Goal: Task Accomplishment & Management: Use online tool/utility

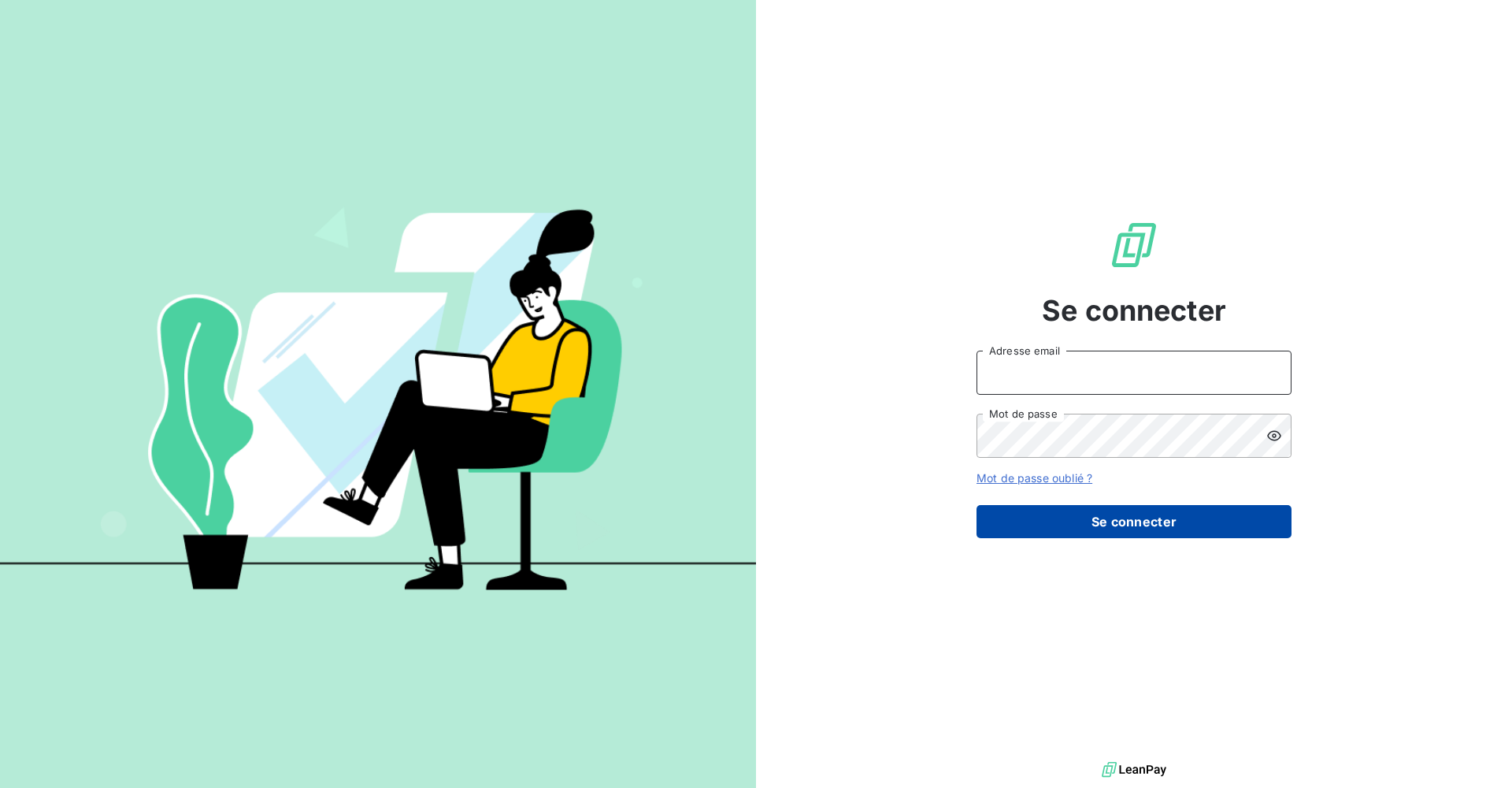
type input "[EMAIL_ADDRESS][DOMAIN_NAME]"
click at [1148, 531] on button "Se connecter" at bounding box center [1134, 522] width 315 height 33
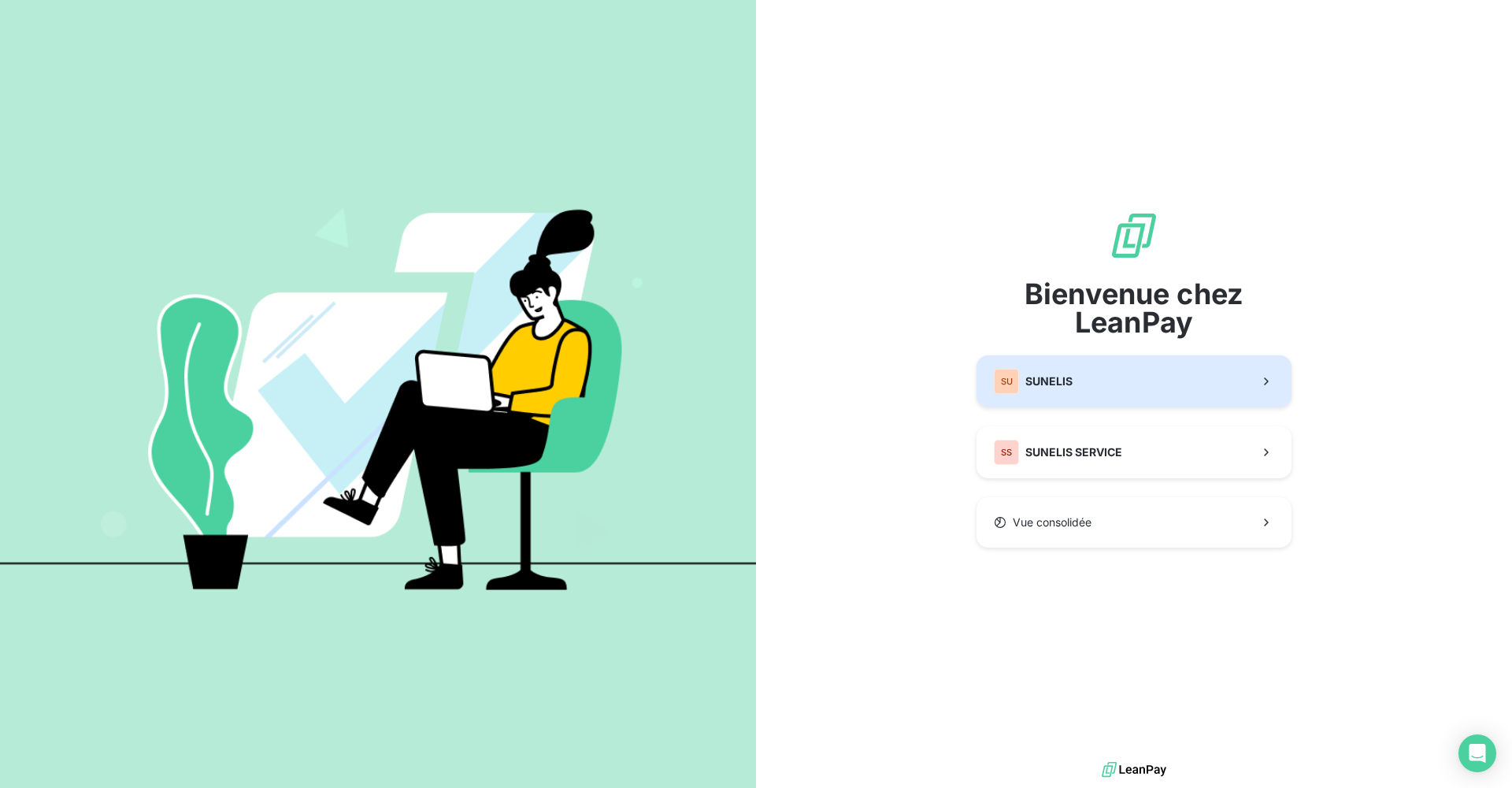
click at [1101, 401] on button "SU SUNELIS" at bounding box center [1134, 381] width 315 height 52
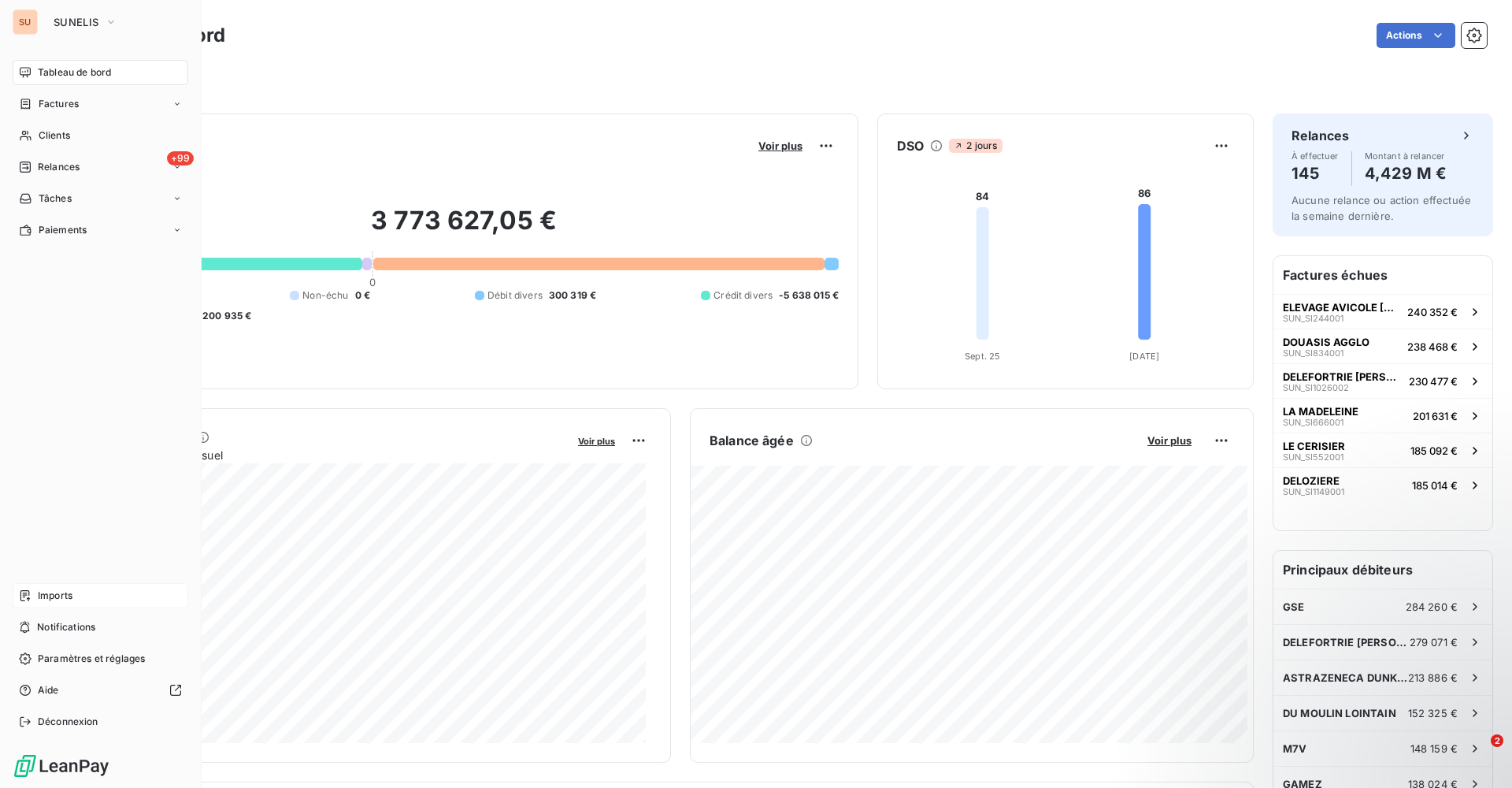
click at [41, 599] on span "Imports" at bounding box center [55, 595] width 34 height 14
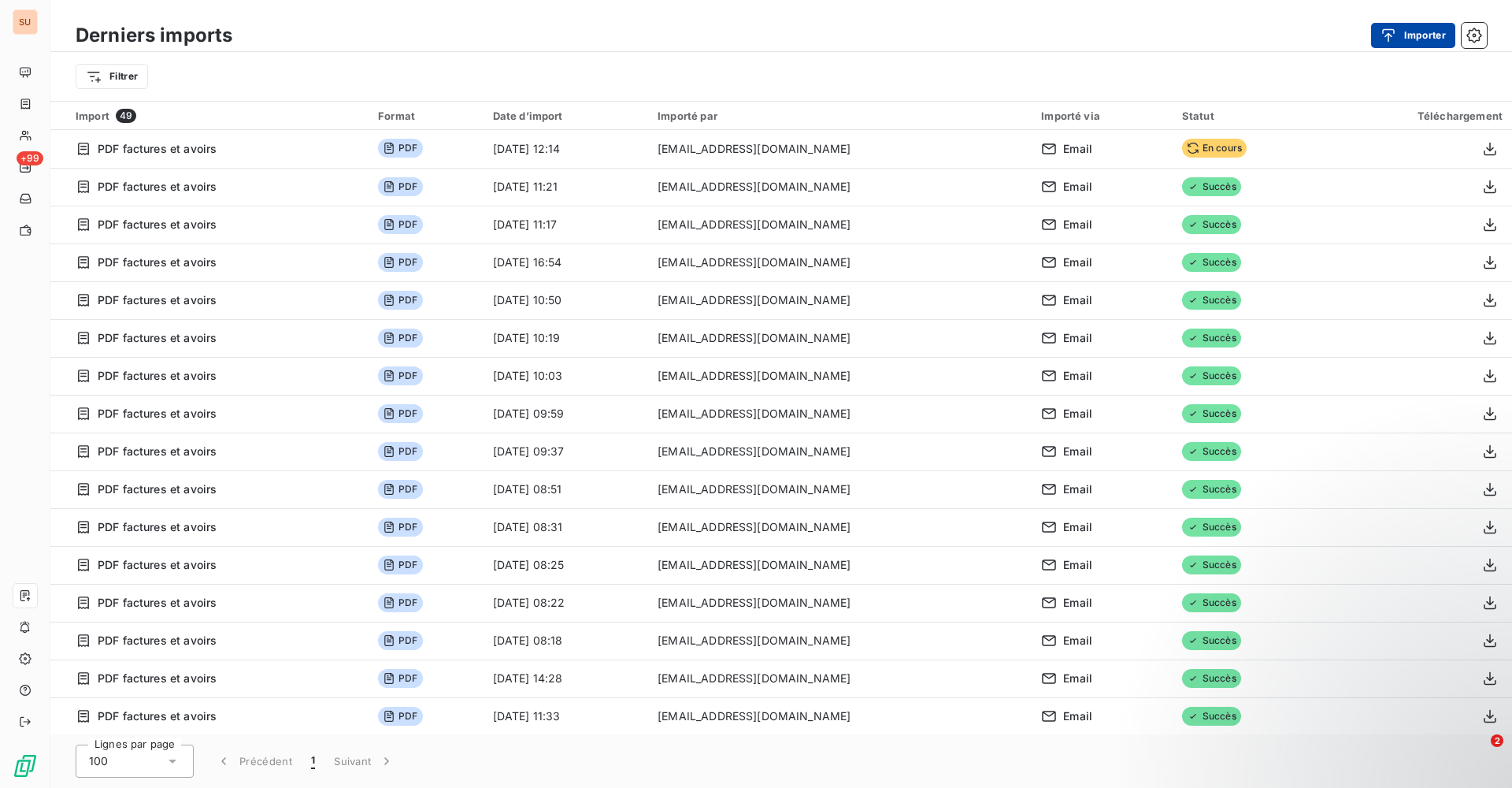
click at [1402, 29] on div "button" at bounding box center [1393, 35] width 23 height 16
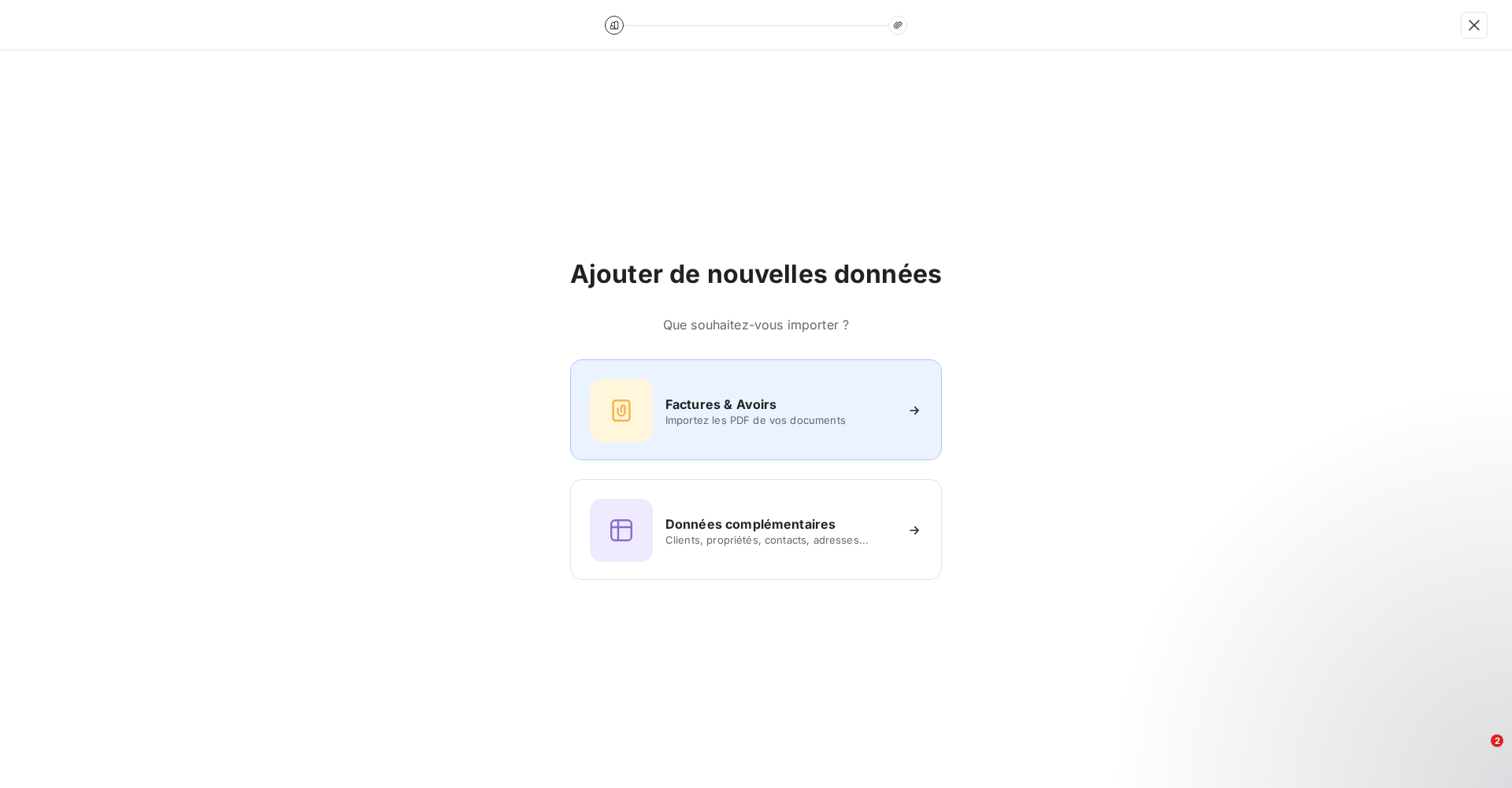
click at [729, 440] on div "Factures & Avoirs Importez les PDF de vos documents" at bounding box center [756, 410] width 333 height 63
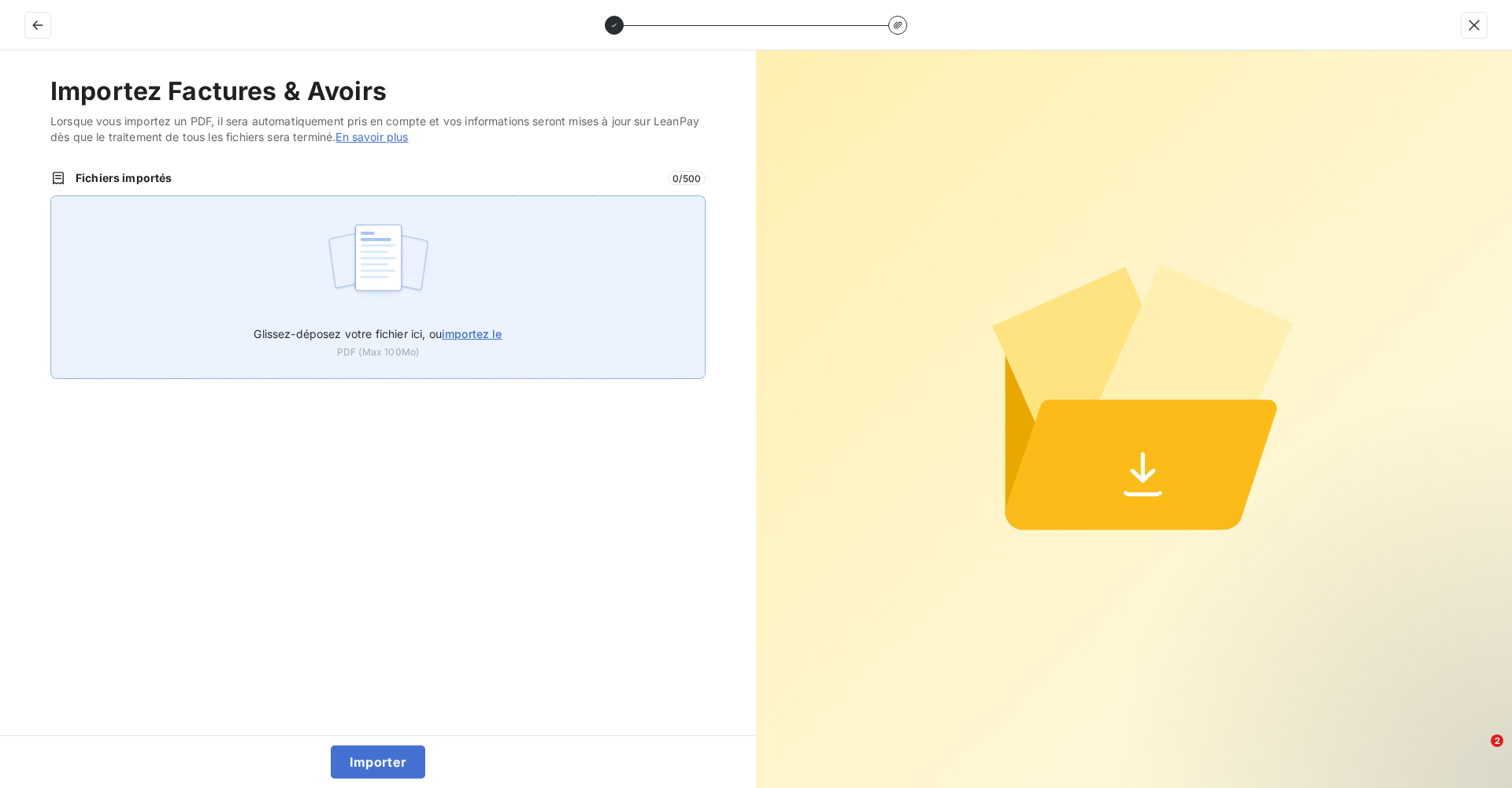
click at [493, 333] on span "importez le" at bounding box center [472, 334] width 61 height 14
click at [51, 196] on input "Glissez-déposez votre fichier ici, ou importez le" at bounding box center [51, 196] width 1 height 1
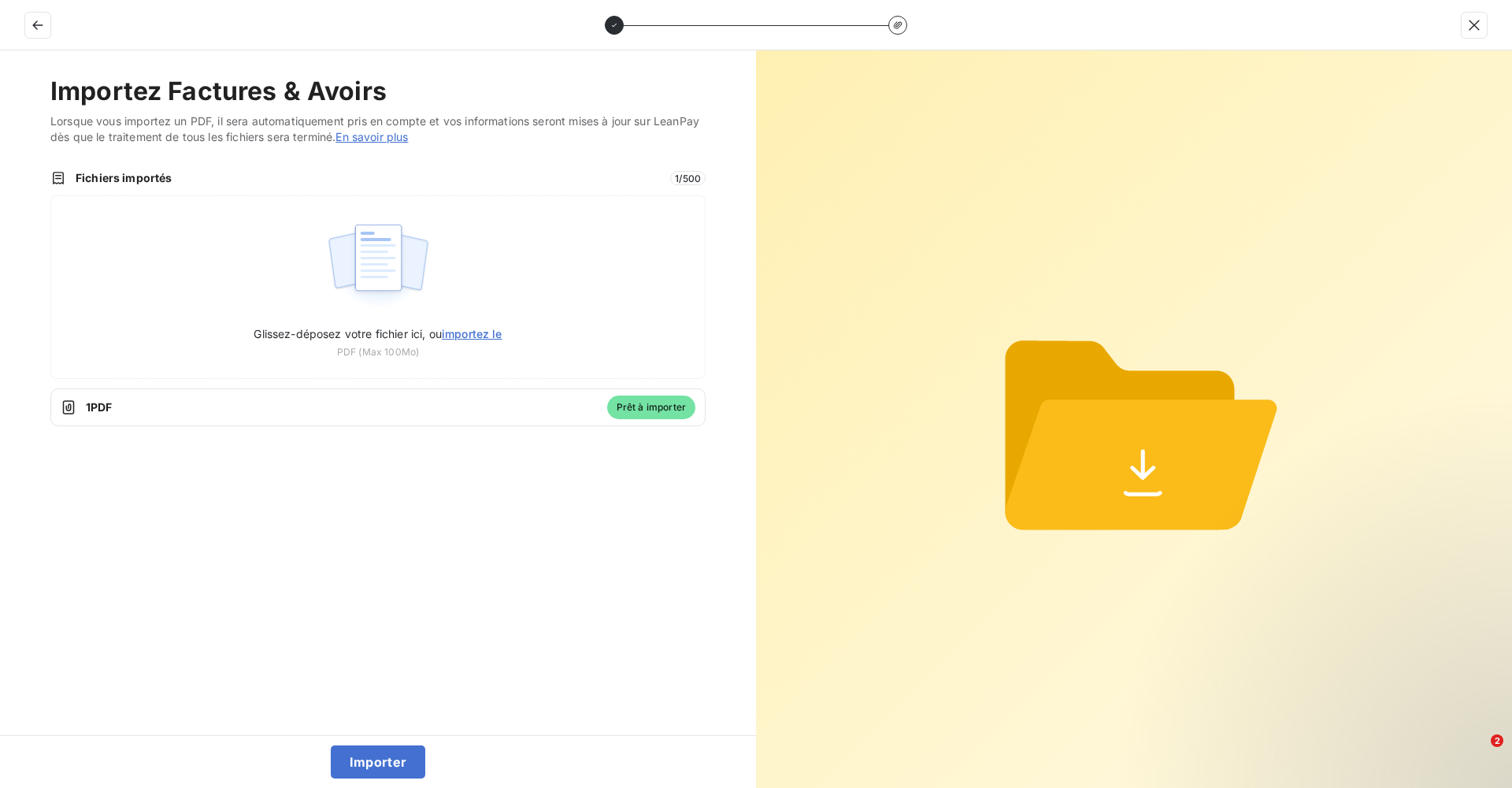
click at [104, 407] on span "1 PDF" at bounding box center [342, 407] width 512 height 16
click at [72, 406] on icon at bounding box center [69, 407] width 16 height 16
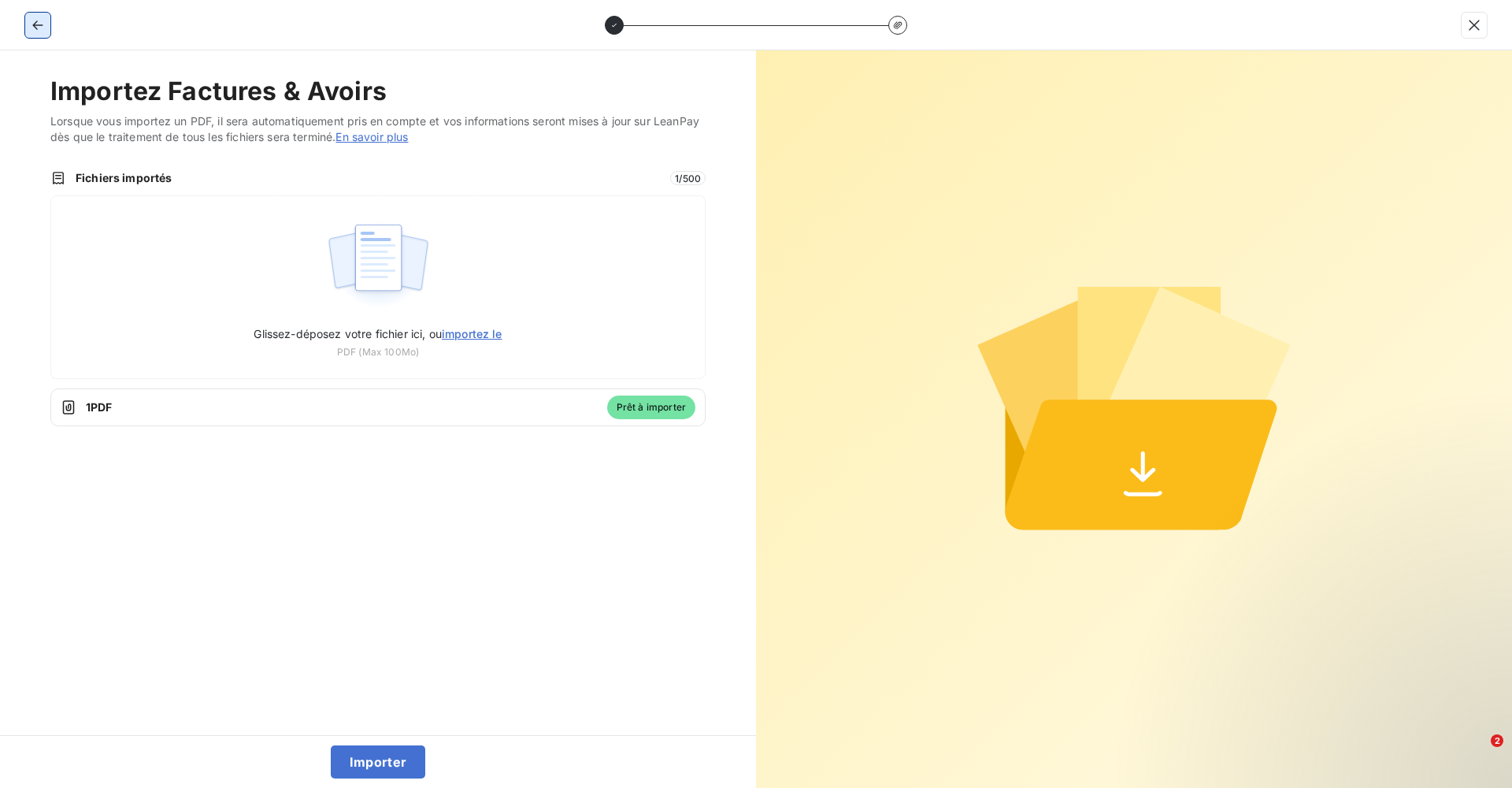
click at [44, 23] on icon "button" at bounding box center [38, 25] width 16 height 16
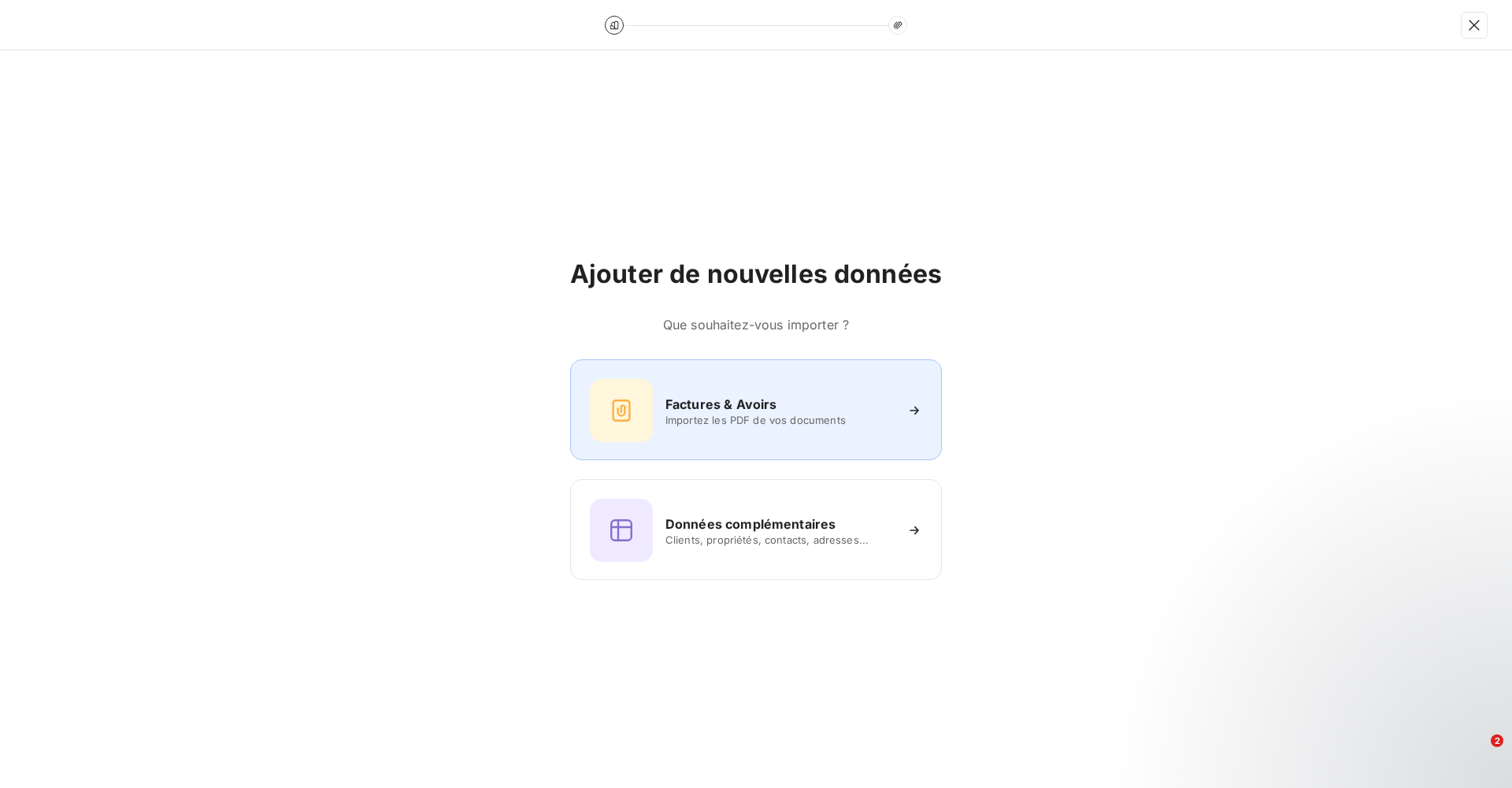
click at [757, 452] on div "Factures & Avoirs Importez les PDF de vos documents" at bounding box center [756, 409] width 372 height 101
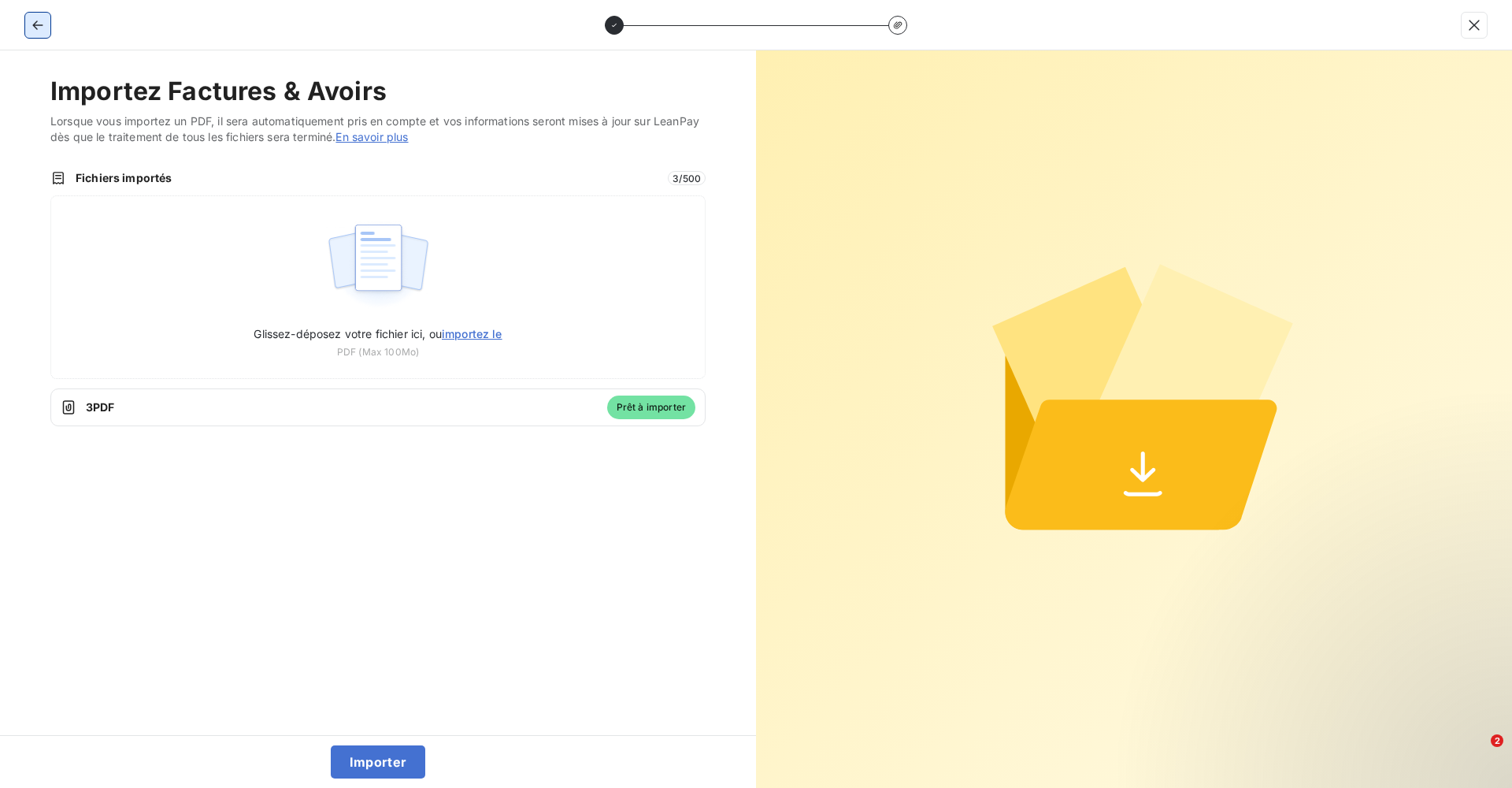
click at [33, 23] on icon "button" at bounding box center [38, 25] width 16 height 16
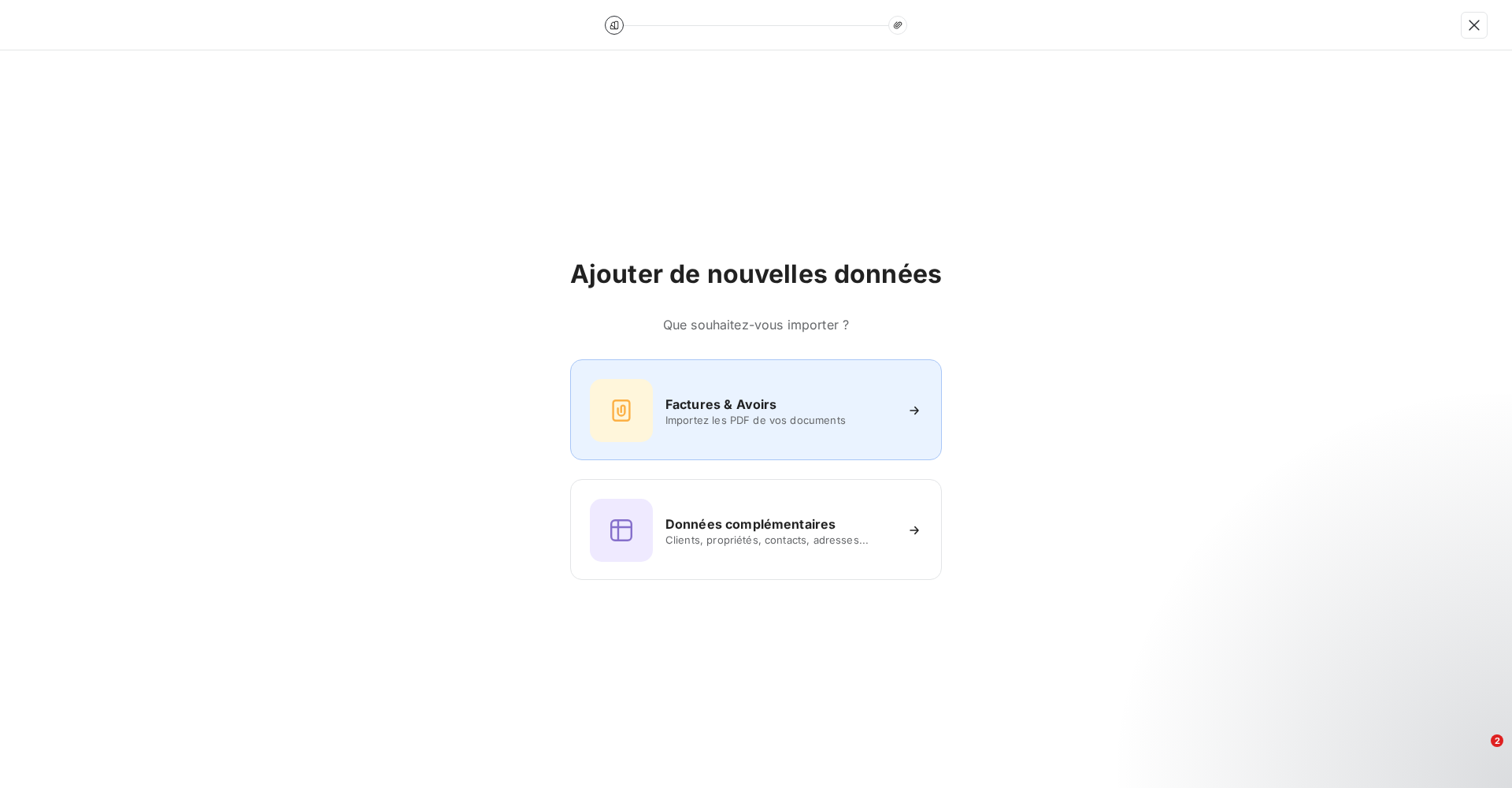
click at [798, 390] on div "Factures & Avoirs Importez les PDF de vos documents" at bounding box center [756, 410] width 333 height 63
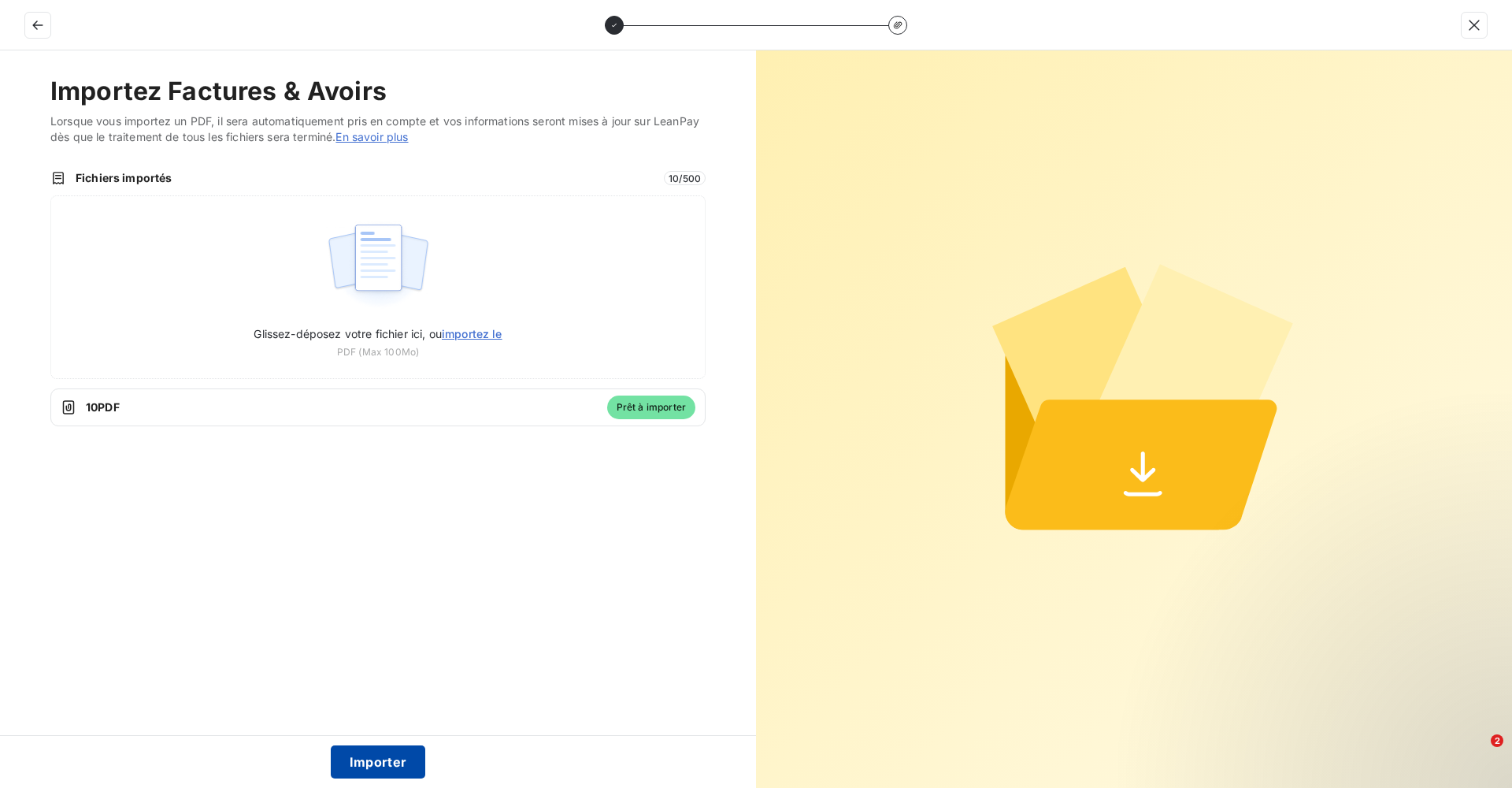
click at [353, 761] on button "Importer" at bounding box center [378, 762] width 95 height 33
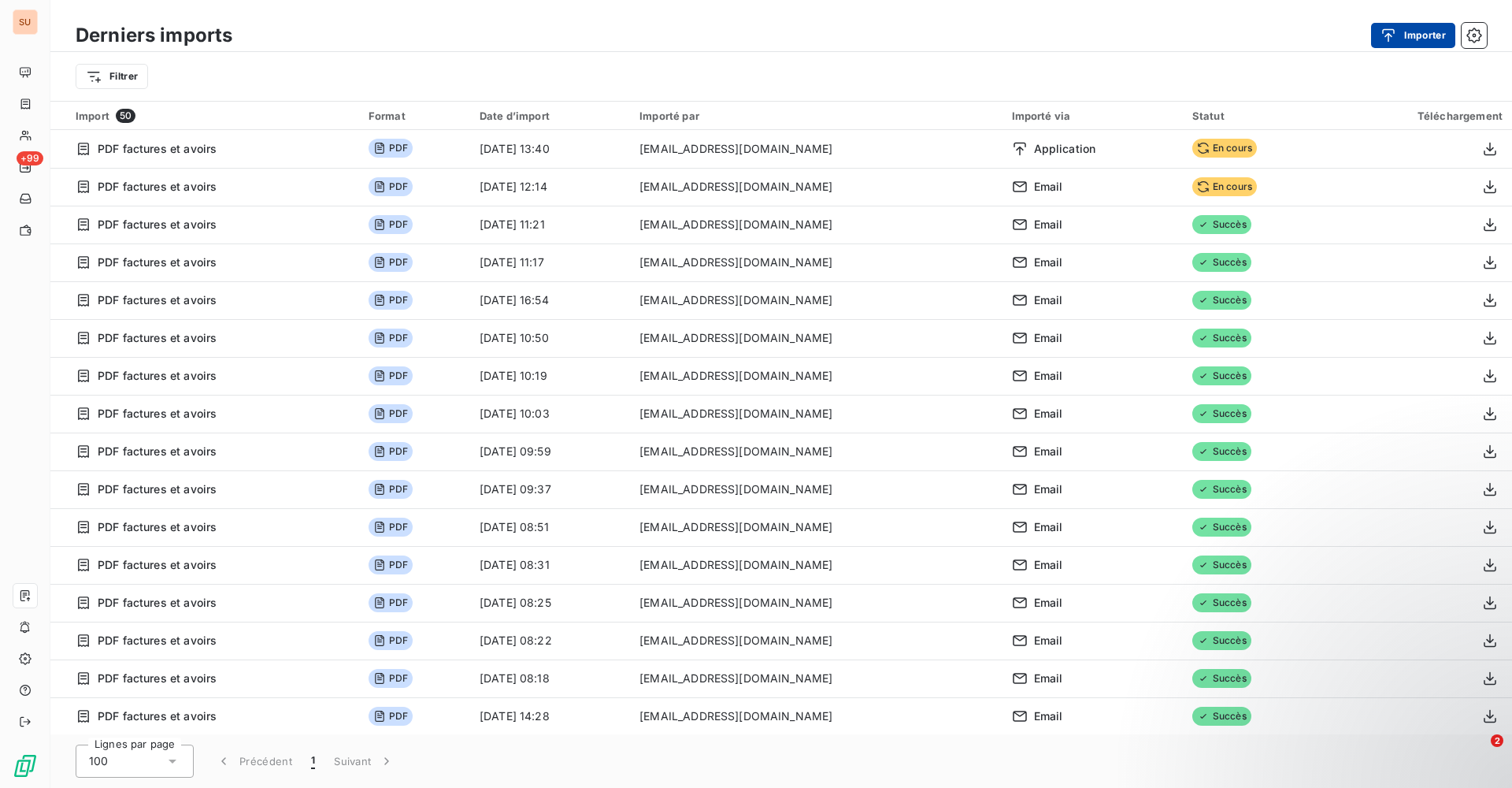
click at [1423, 38] on button "Importer" at bounding box center [1413, 35] width 84 height 25
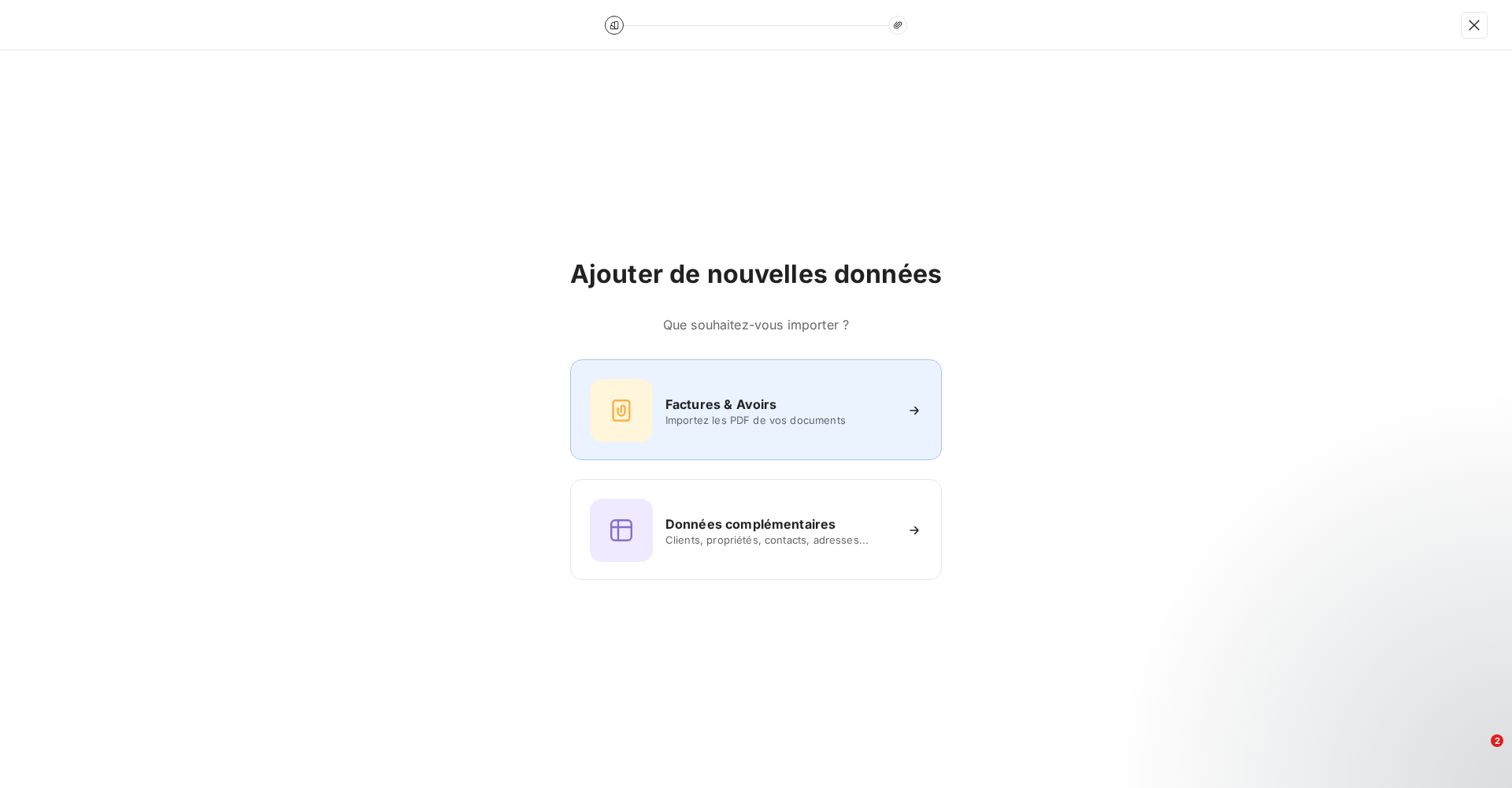
click at [724, 438] on div "Factures & Avoirs Importez les PDF de vos documents" at bounding box center [756, 410] width 333 height 63
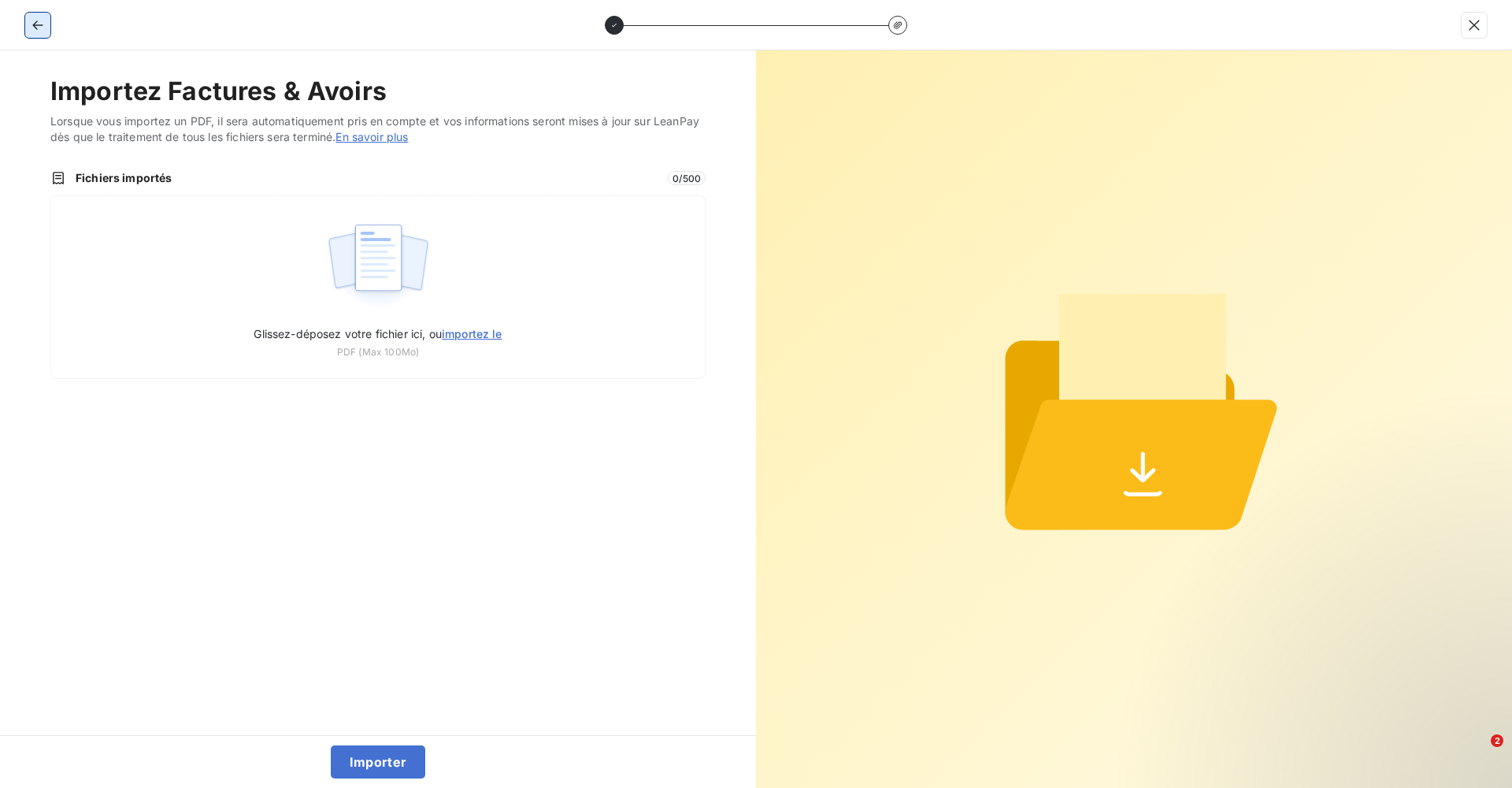
click at [50, 24] on button "button" at bounding box center [38, 25] width 25 height 25
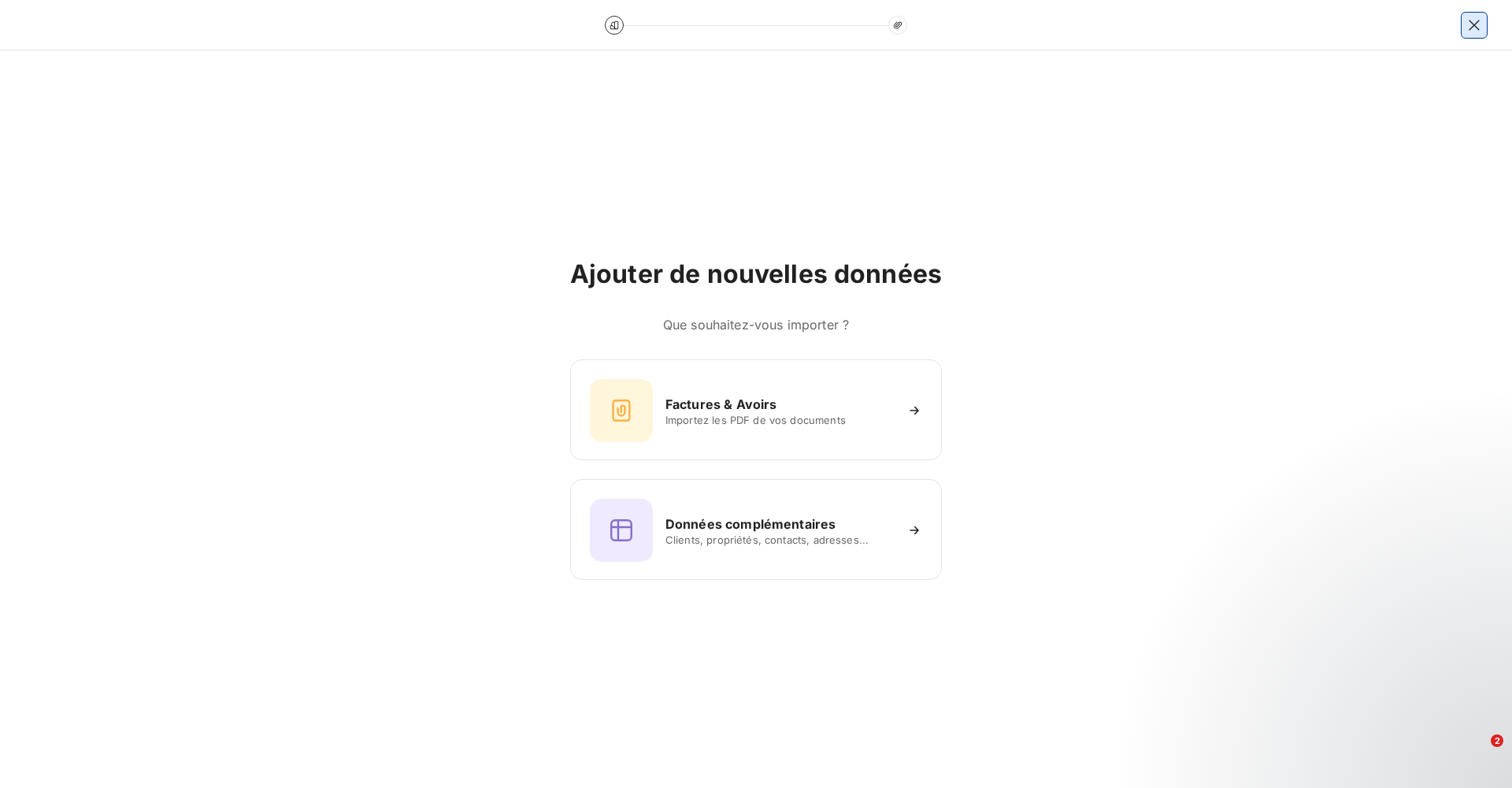
click at [1469, 25] on icon "button" at bounding box center [1475, 25] width 16 height 16
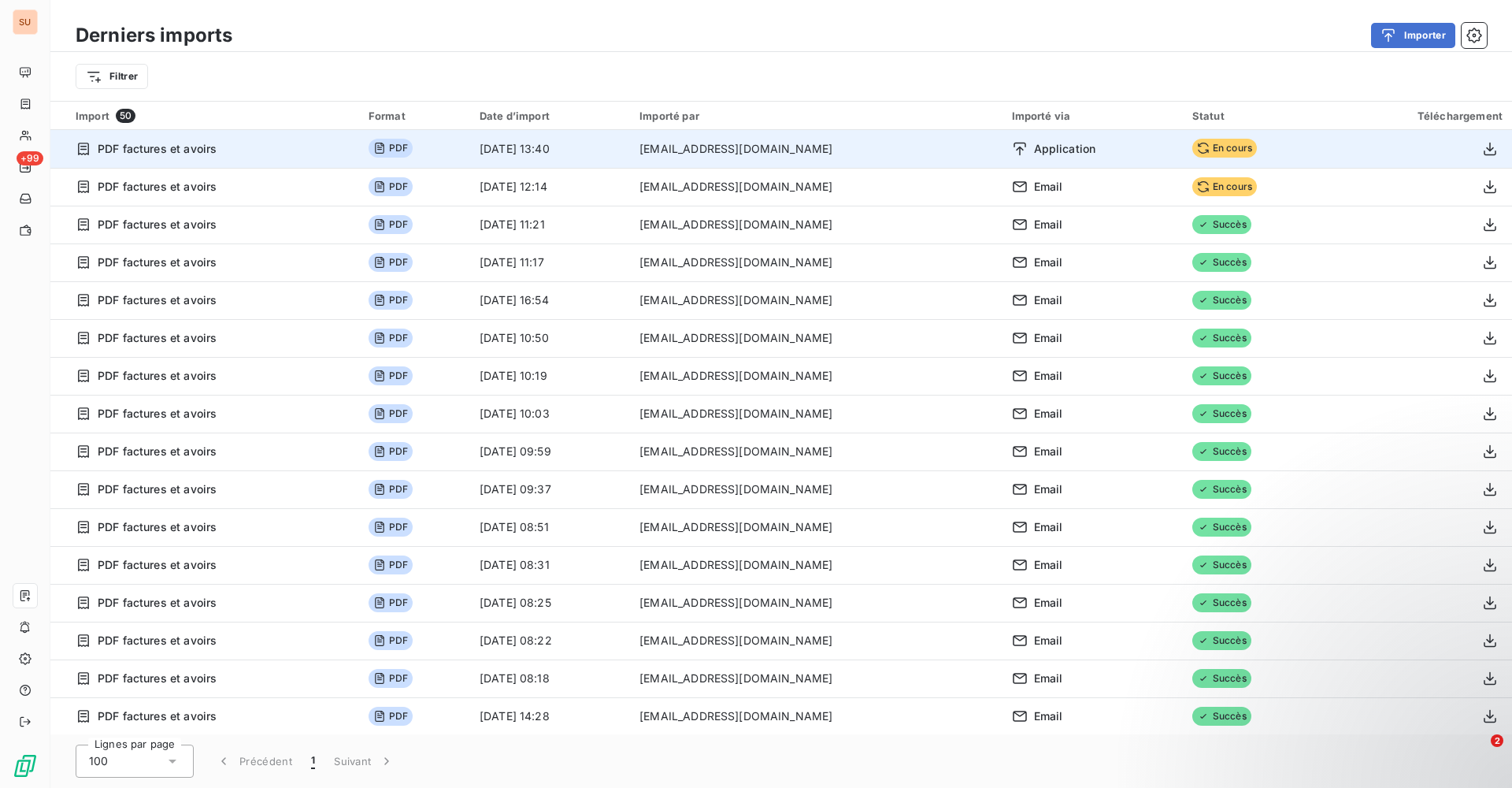
click at [1132, 151] on div "Application" at bounding box center [1092, 149] width 161 height 16
click at [1492, 143] on button "button" at bounding box center [1490, 149] width 25 height 25
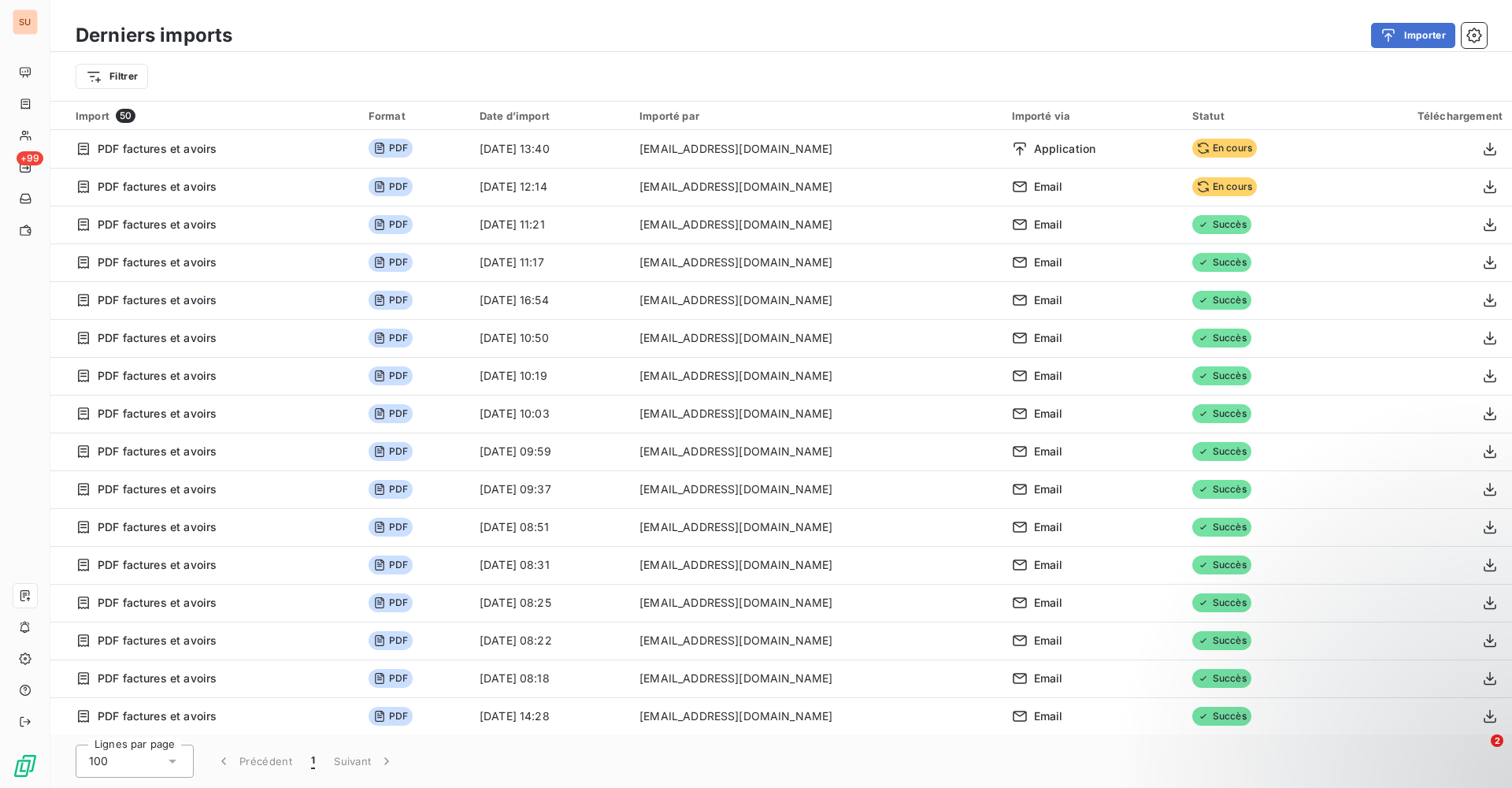
click at [925, 30] on div "Importer" at bounding box center [869, 35] width 1236 height 25
click at [1411, 39] on button "Importer" at bounding box center [1413, 35] width 84 height 25
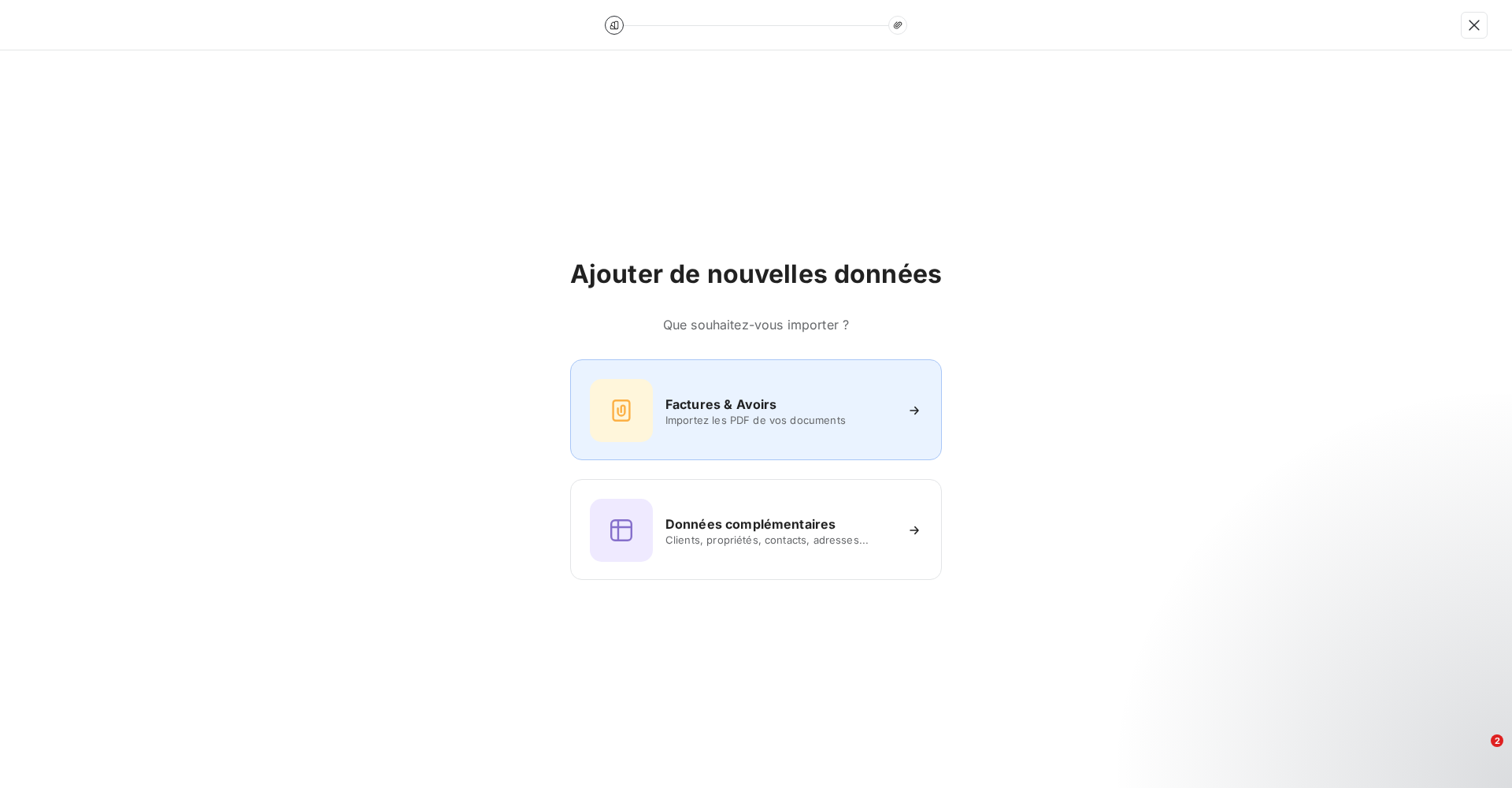
click at [755, 380] on div "Factures & Avoirs Importez les PDF de vos documents" at bounding box center [756, 410] width 333 height 63
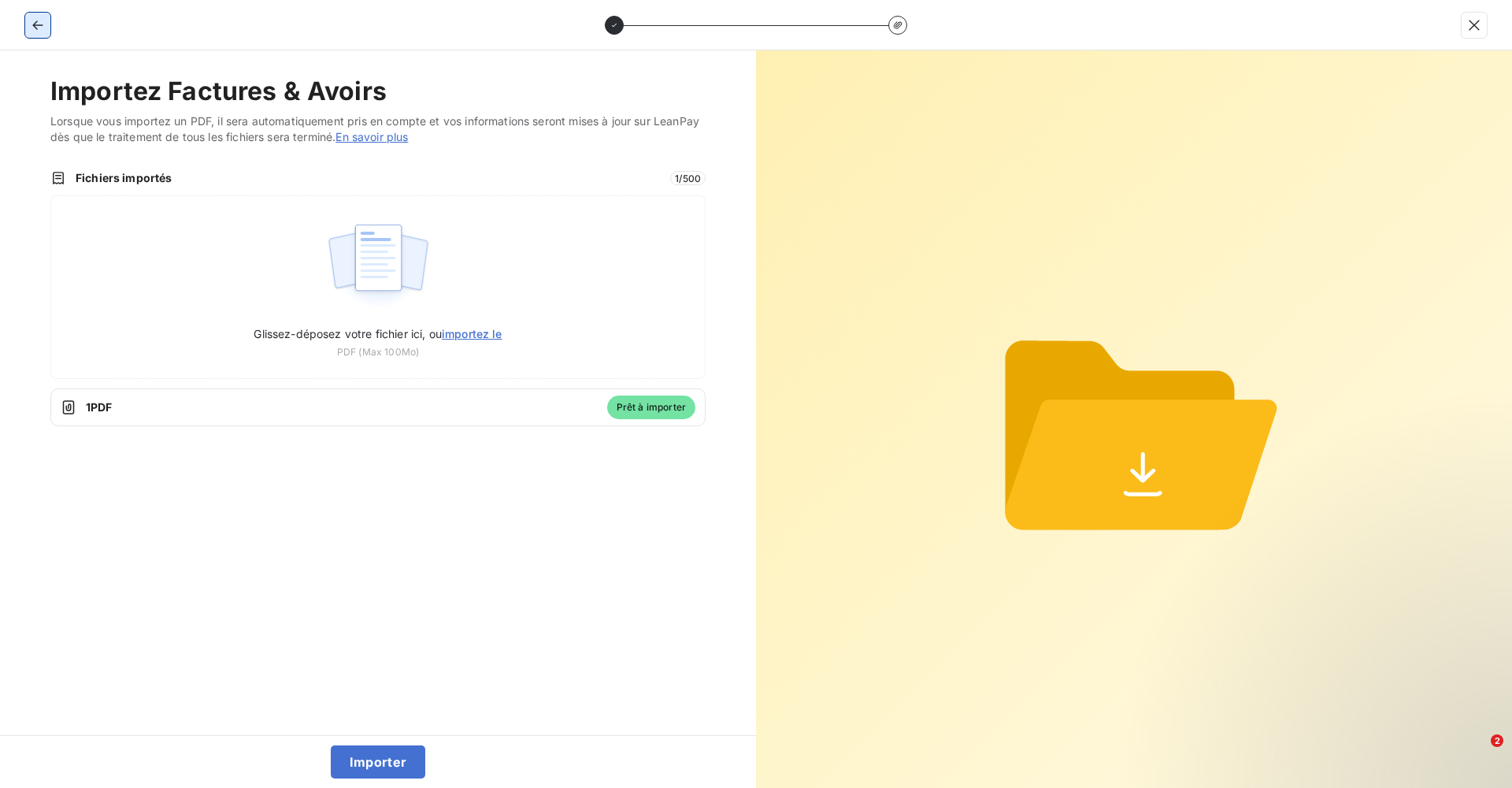
click at [45, 31] on icon "button" at bounding box center [38, 25] width 16 height 16
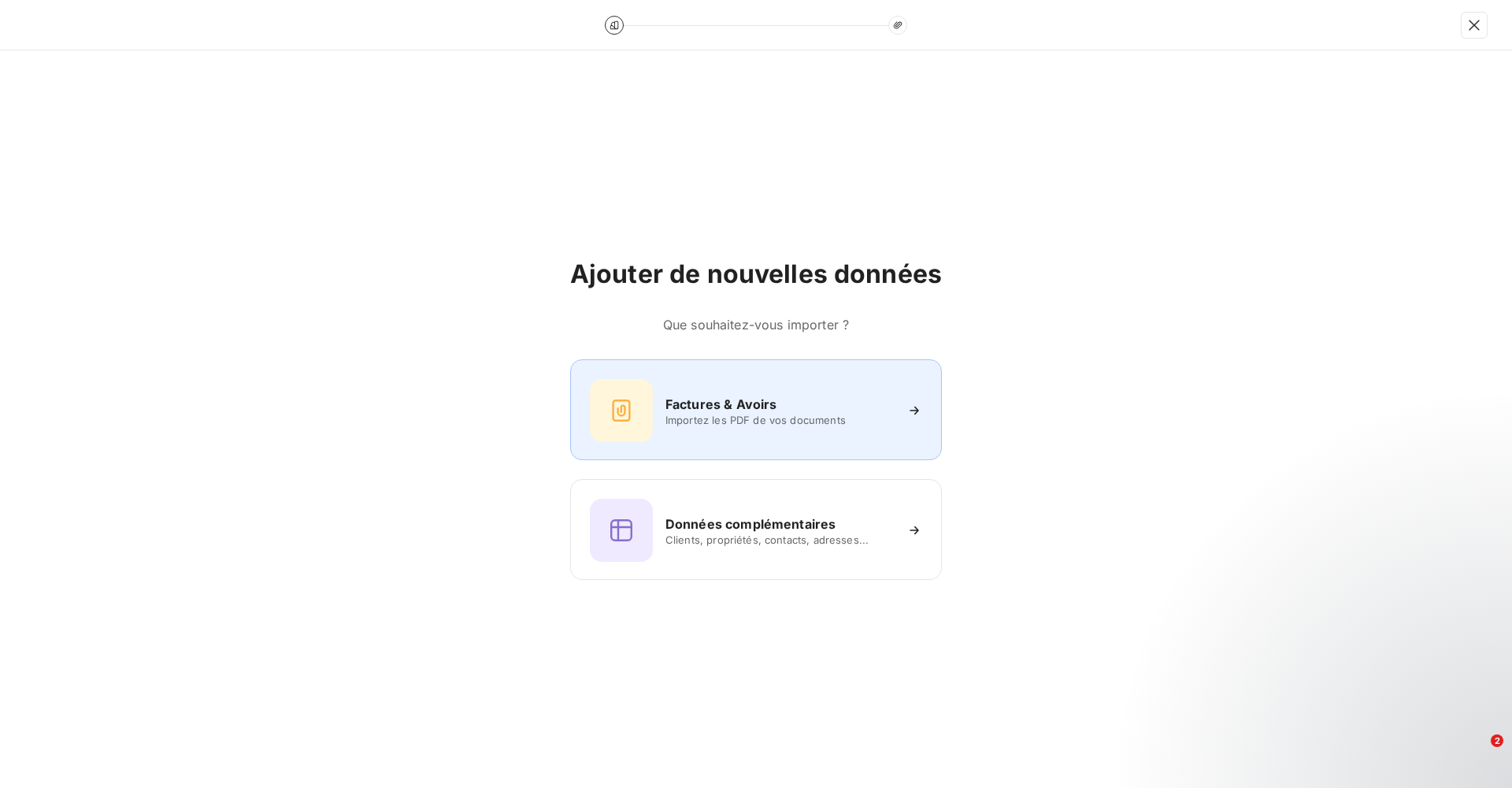
click at [793, 397] on div "Factures & Avoirs" at bounding box center [779, 403] width 228 height 19
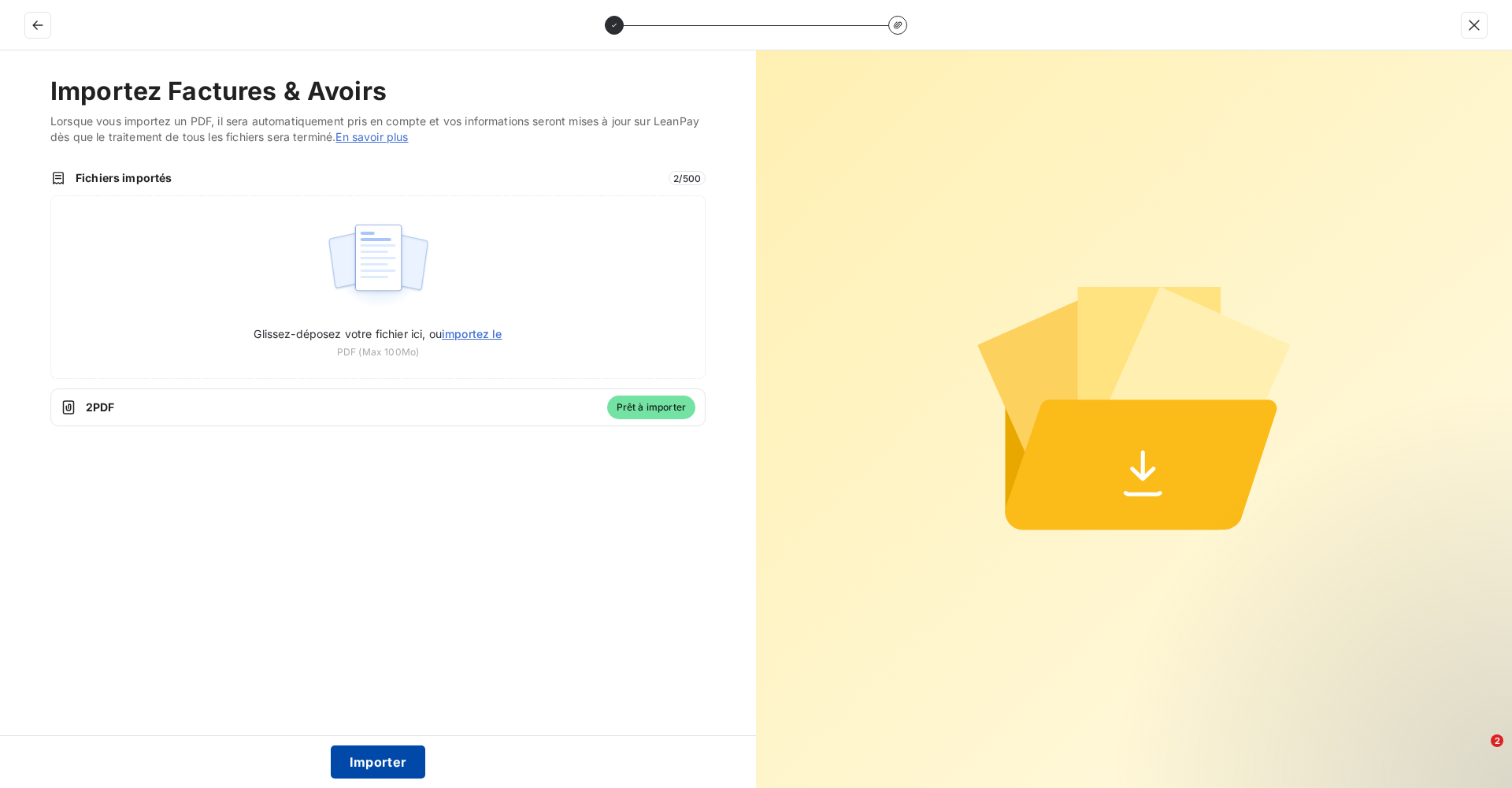
click at [390, 762] on button "Importer" at bounding box center [378, 762] width 95 height 33
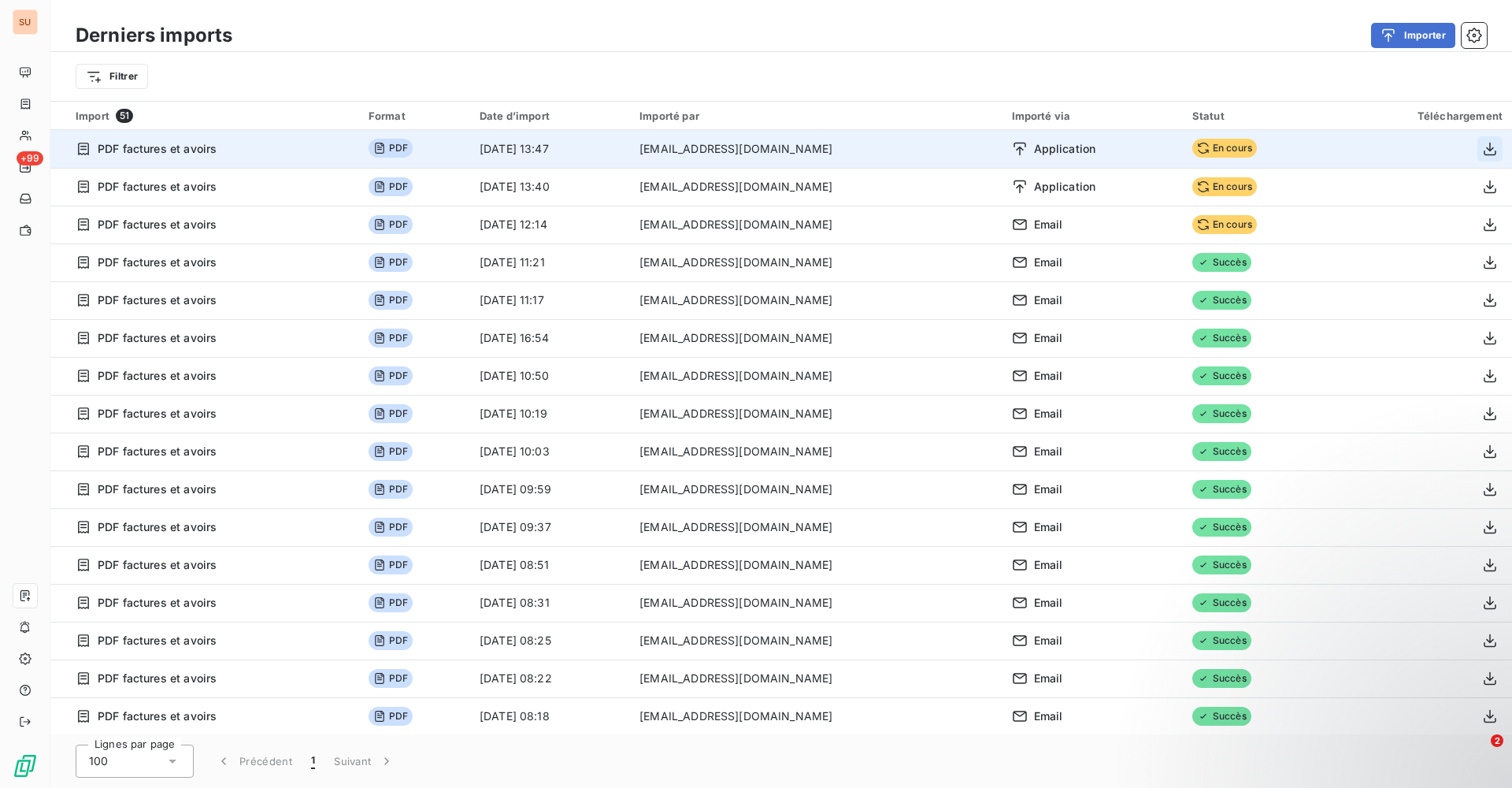
click at [1484, 151] on icon "button" at bounding box center [1489, 149] width 13 height 14
click at [861, 19] on div "Derniers imports Importer Filtrer" at bounding box center [782, 50] width 1462 height 101
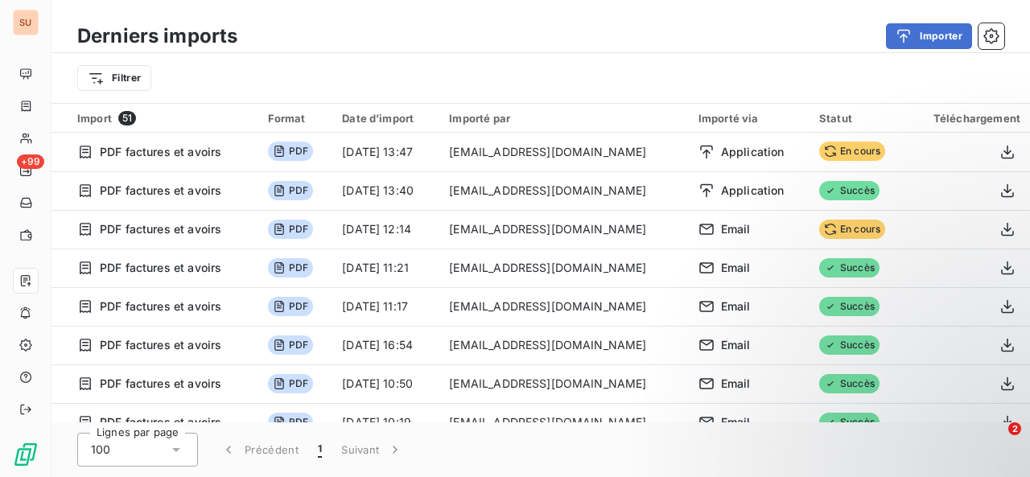
click at [300, 66] on div "Filtrer" at bounding box center [540, 78] width 927 height 31
click at [930, 42] on button "Importer" at bounding box center [929, 36] width 86 height 26
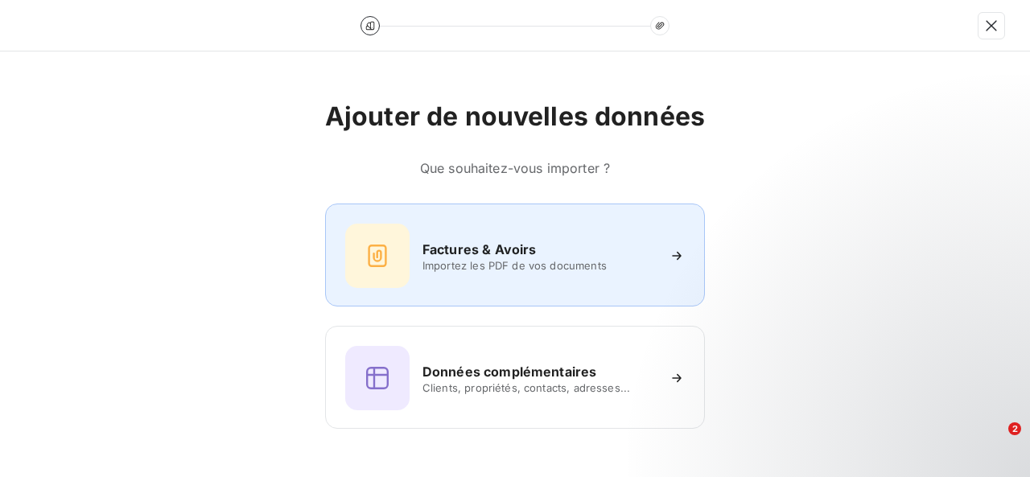
click at [438, 243] on h6 "Factures & Avoirs" at bounding box center [480, 249] width 114 height 19
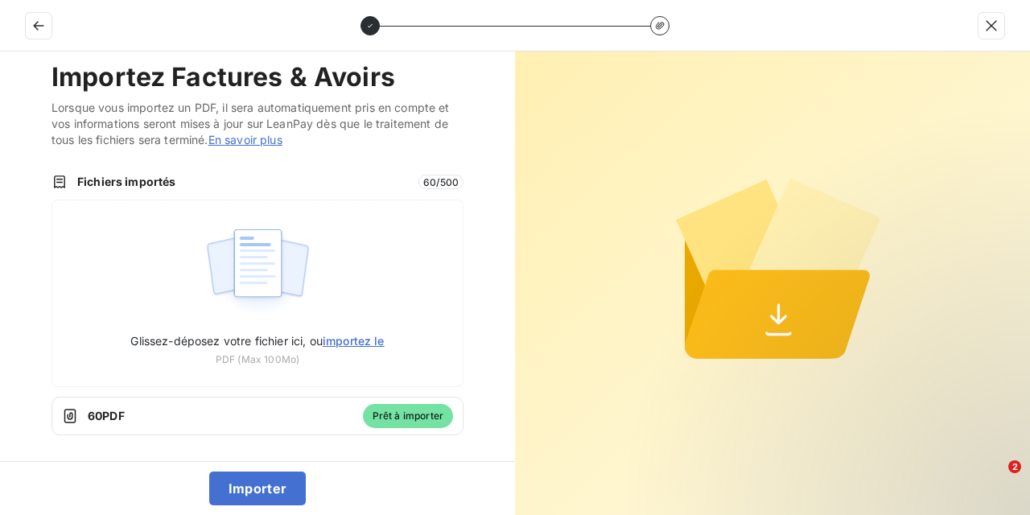
scroll to position [16, 0]
click at [272, 480] on button "Importer" at bounding box center [257, 489] width 97 height 34
